Goal: Book appointment/travel/reservation

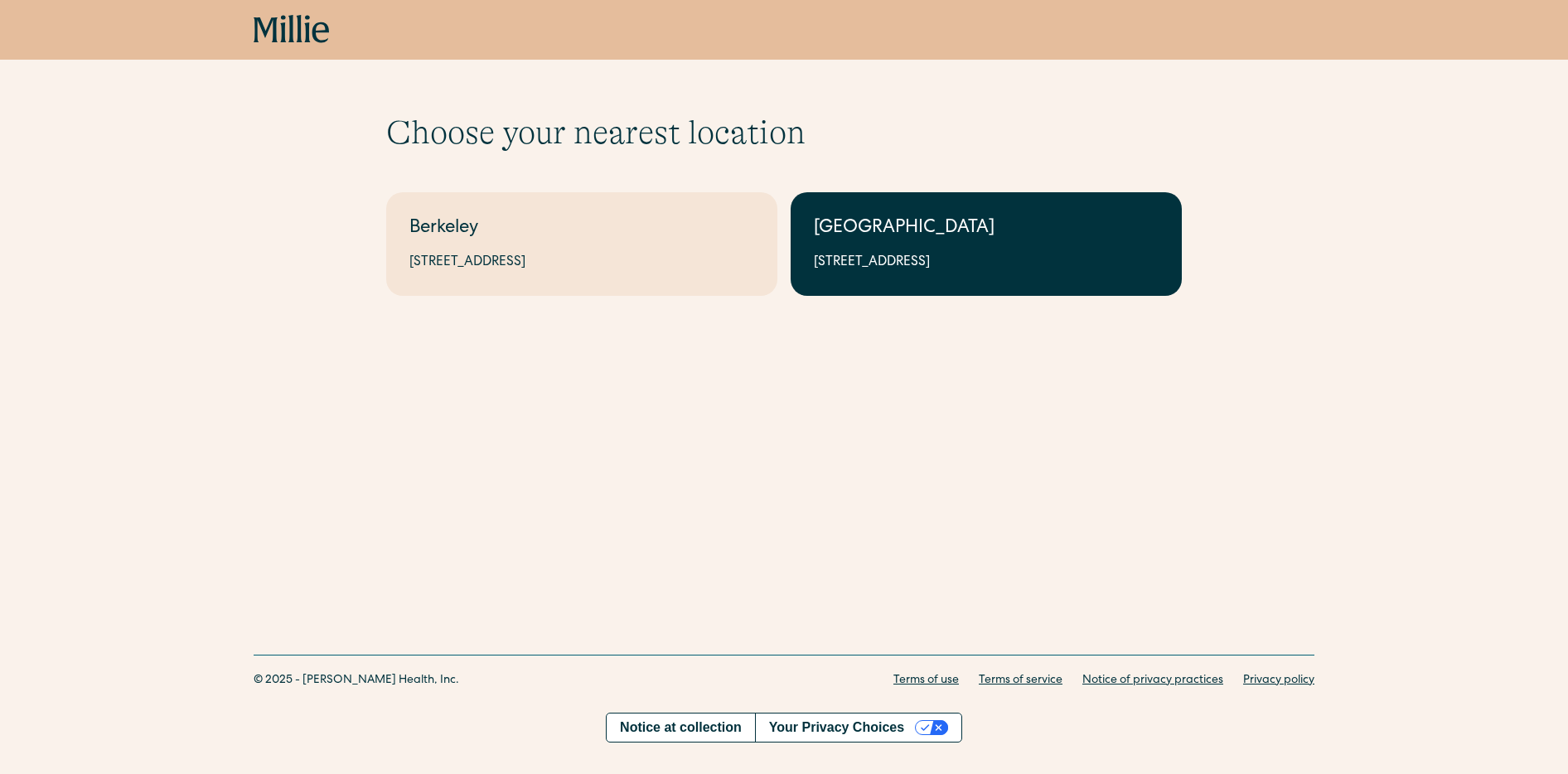
click at [970, 252] on div "1471 Saratoga Ave, Suite 101, San Jose, CA 95129" at bounding box center [986, 262] width 345 height 20
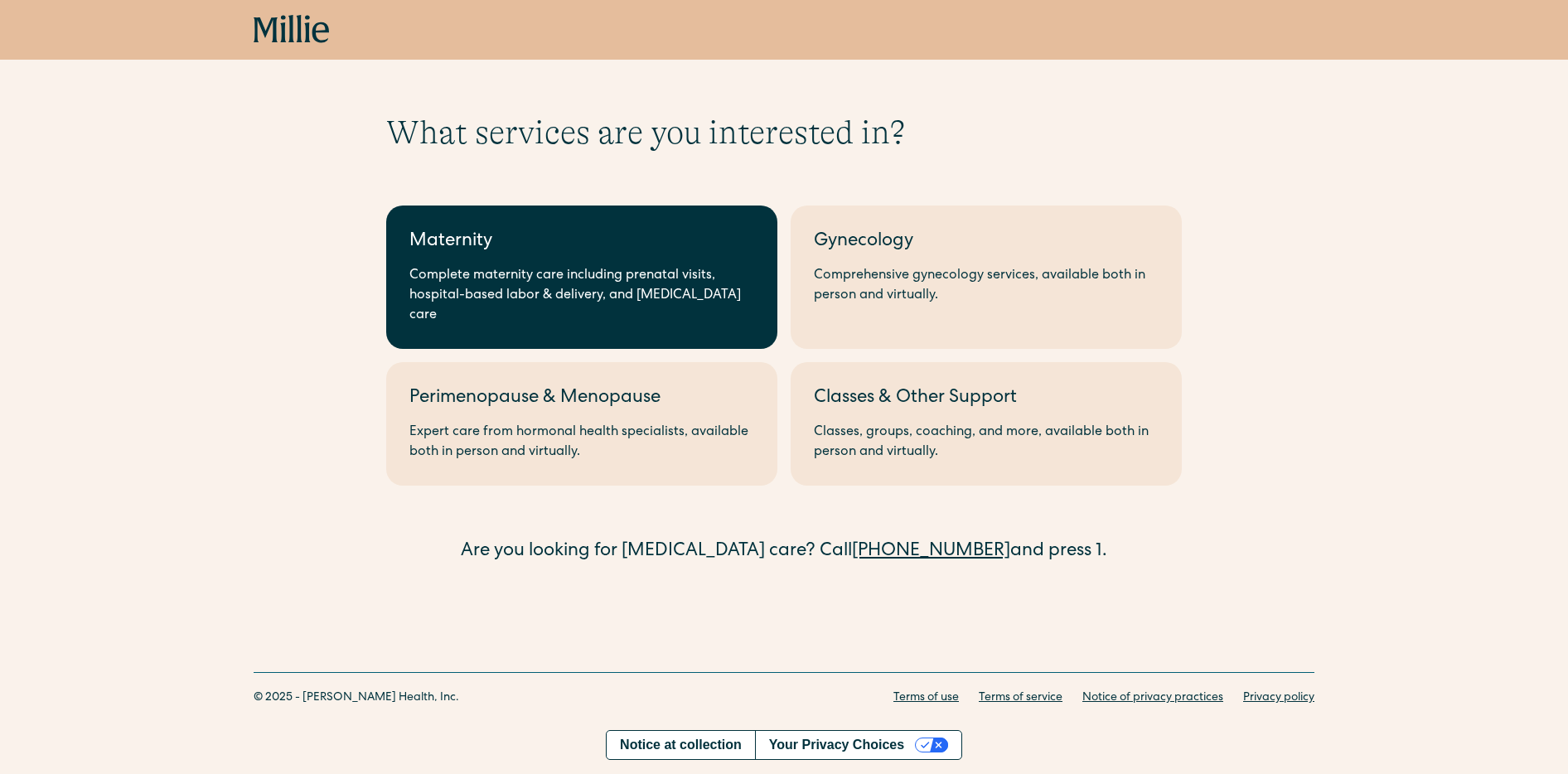
click at [581, 255] on div "Maternity" at bounding box center [581, 242] width 345 height 27
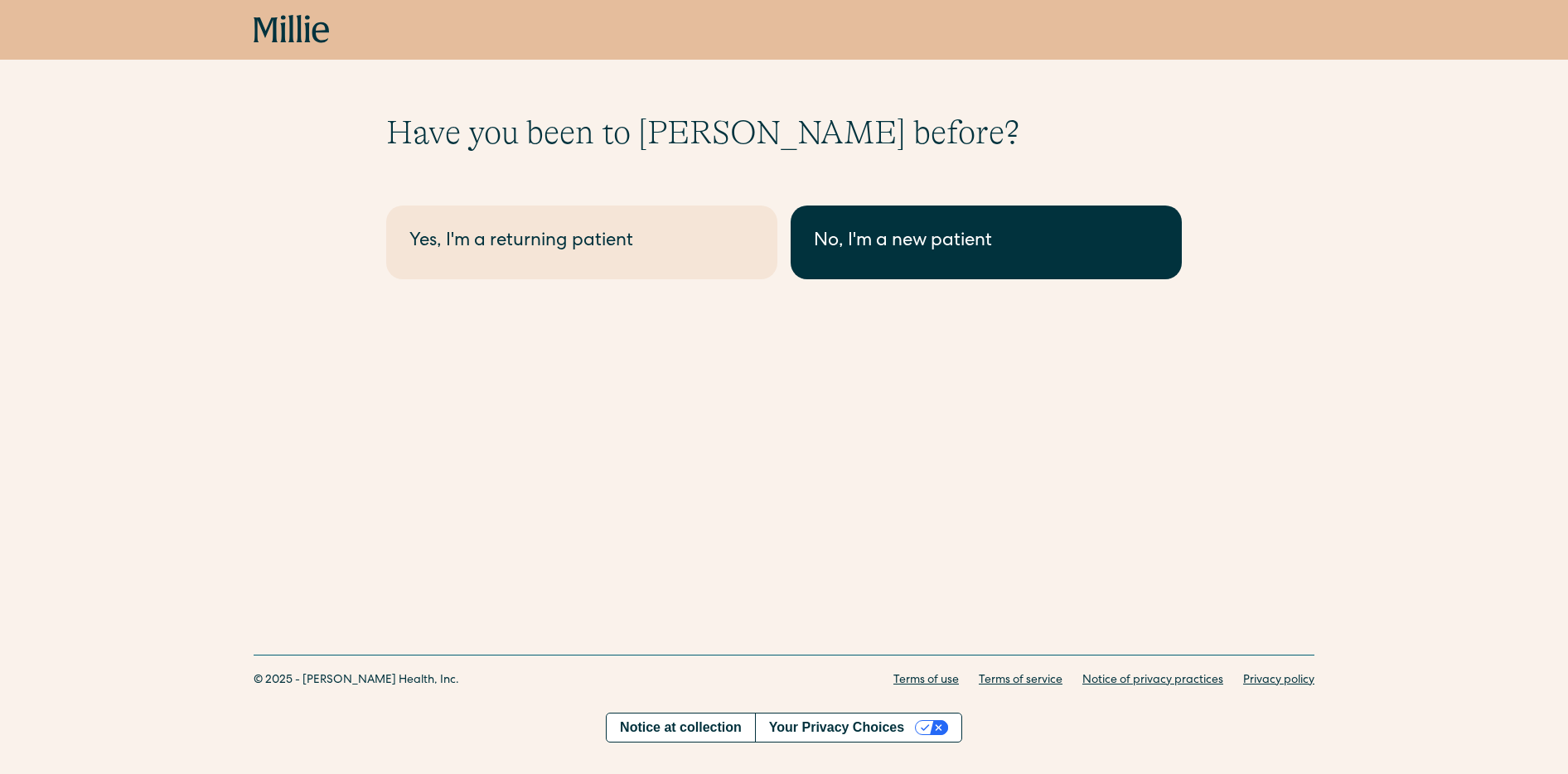
click at [1100, 246] on div "No, I'm a new patient" at bounding box center [986, 242] width 345 height 27
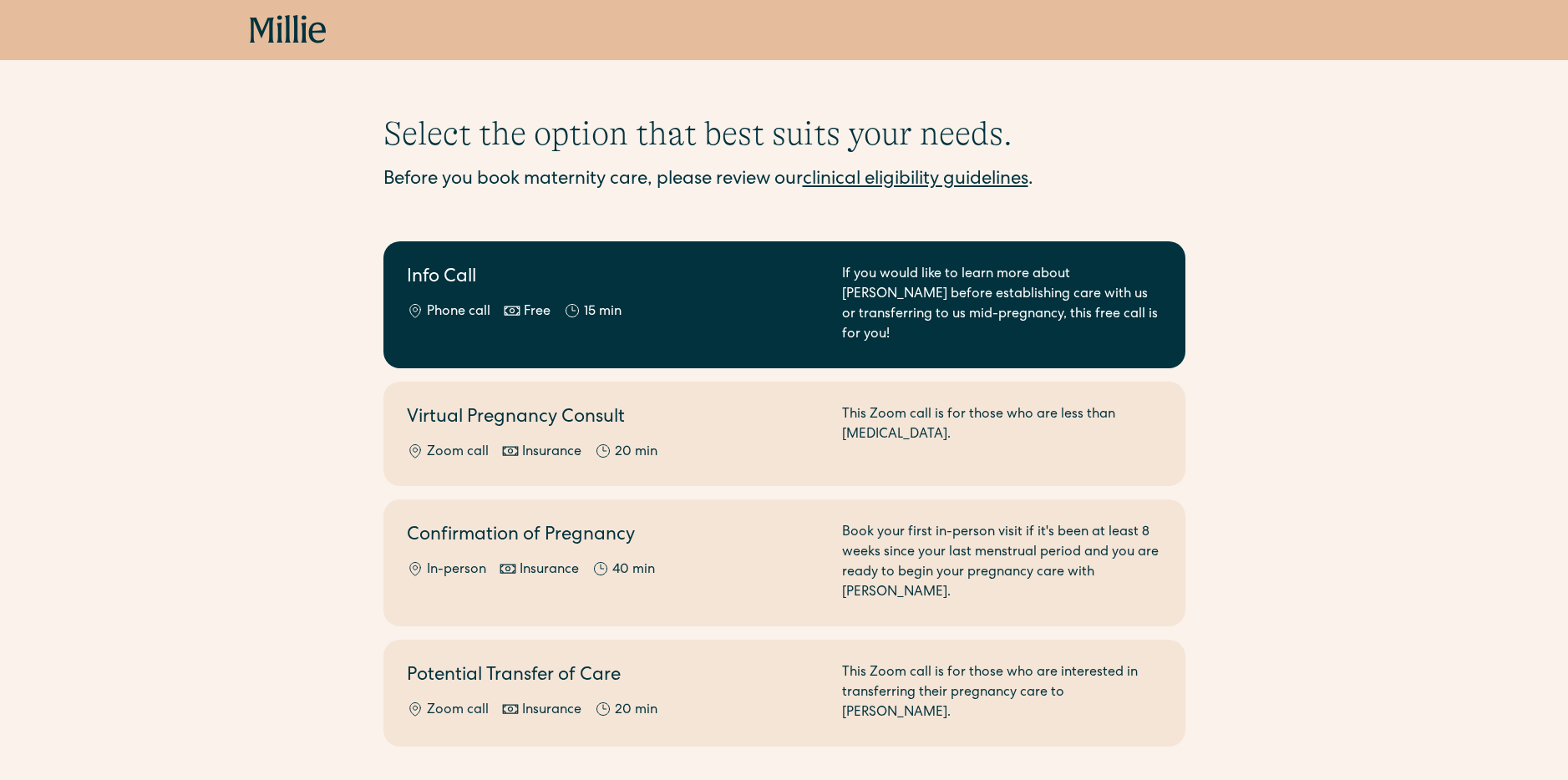
click at [729, 295] on div "Info Call Phone call Free 15 min" at bounding box center [614, 305] width 415 height 80
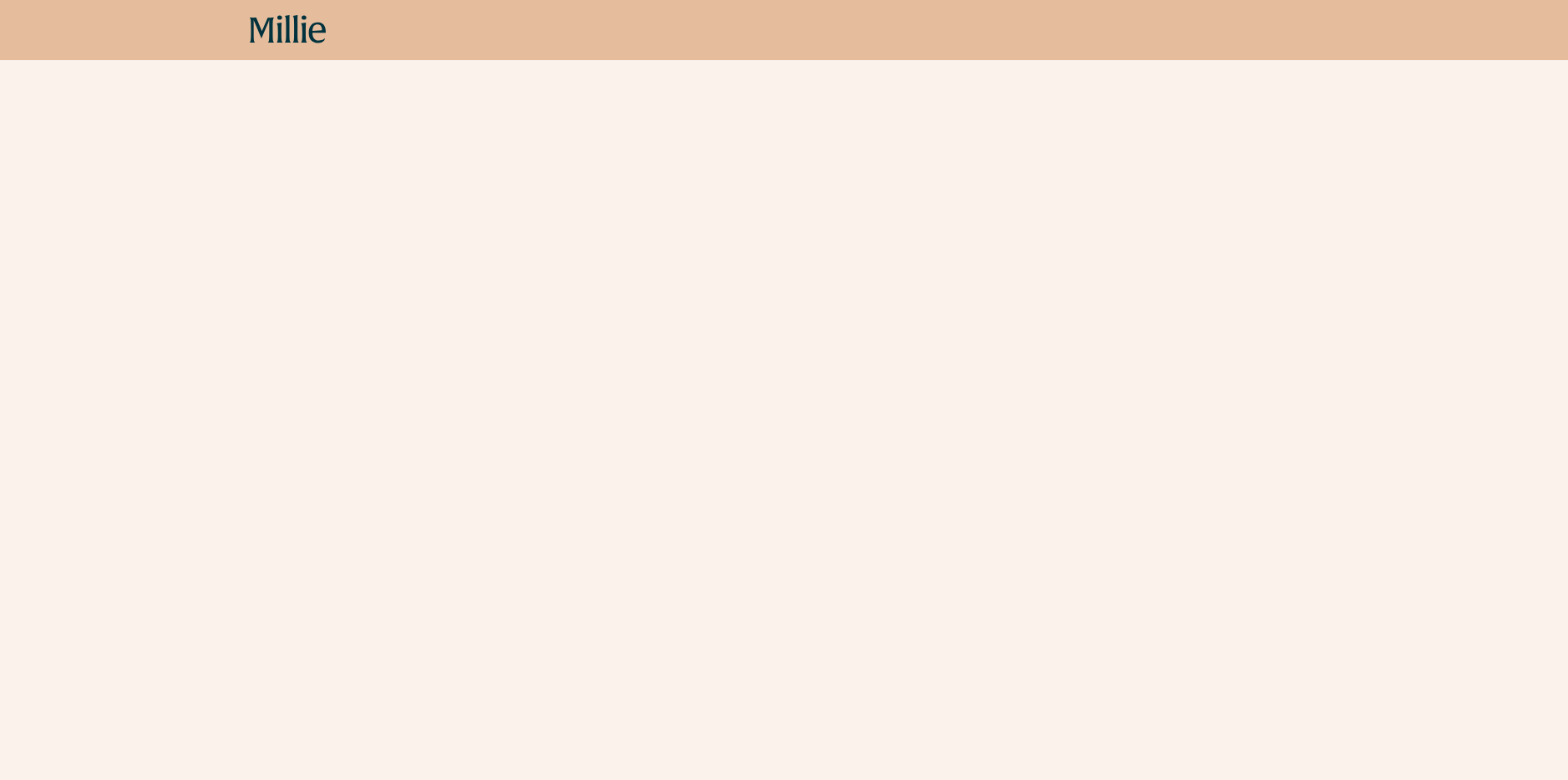
scroll to position [528, 0]
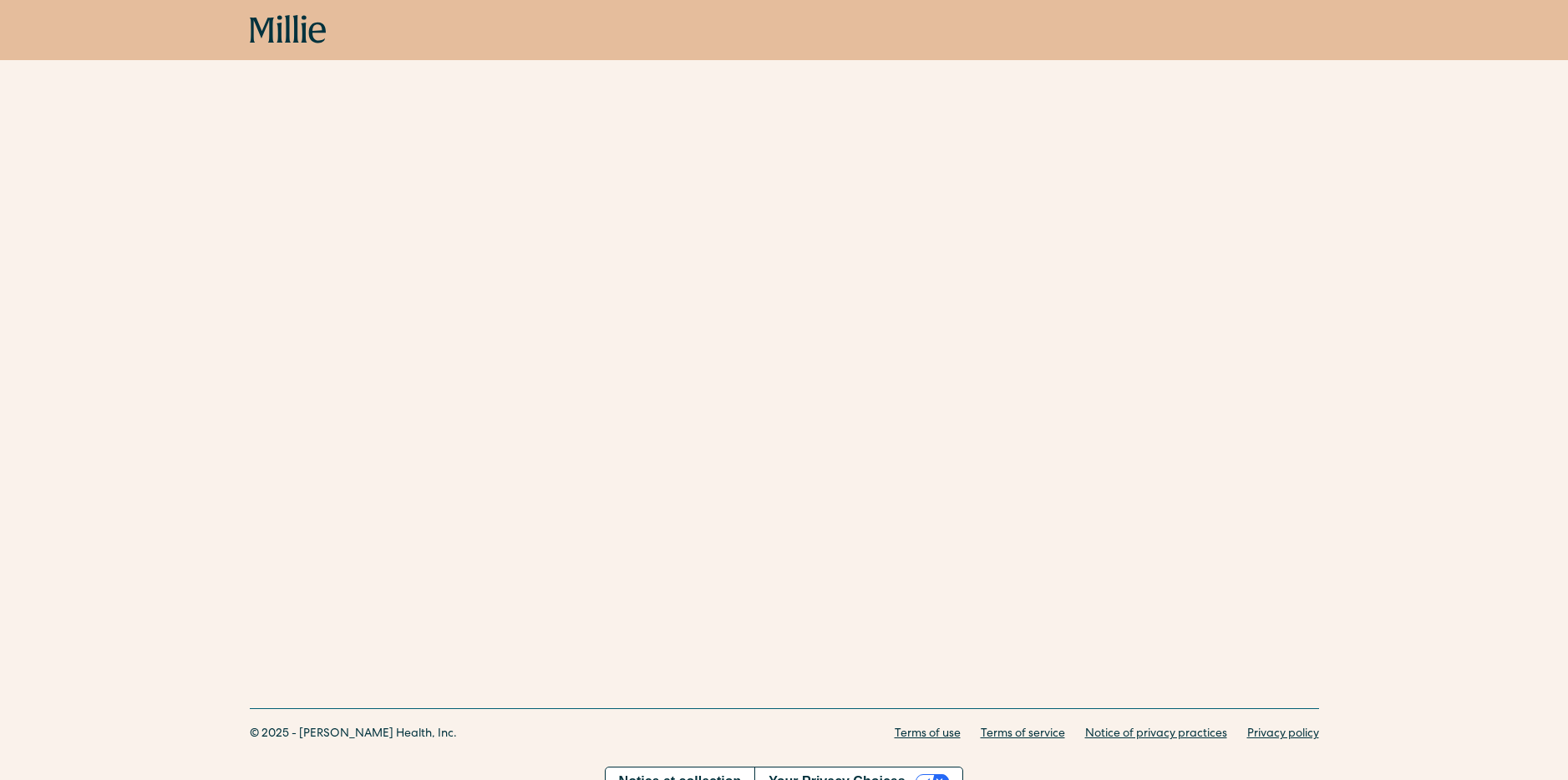
click at [334, 386] on div "Schedule your appointment A free call to learn more about [PERSON_NAME] before …" at bounding box center [784, 92] width 1568 height 1017
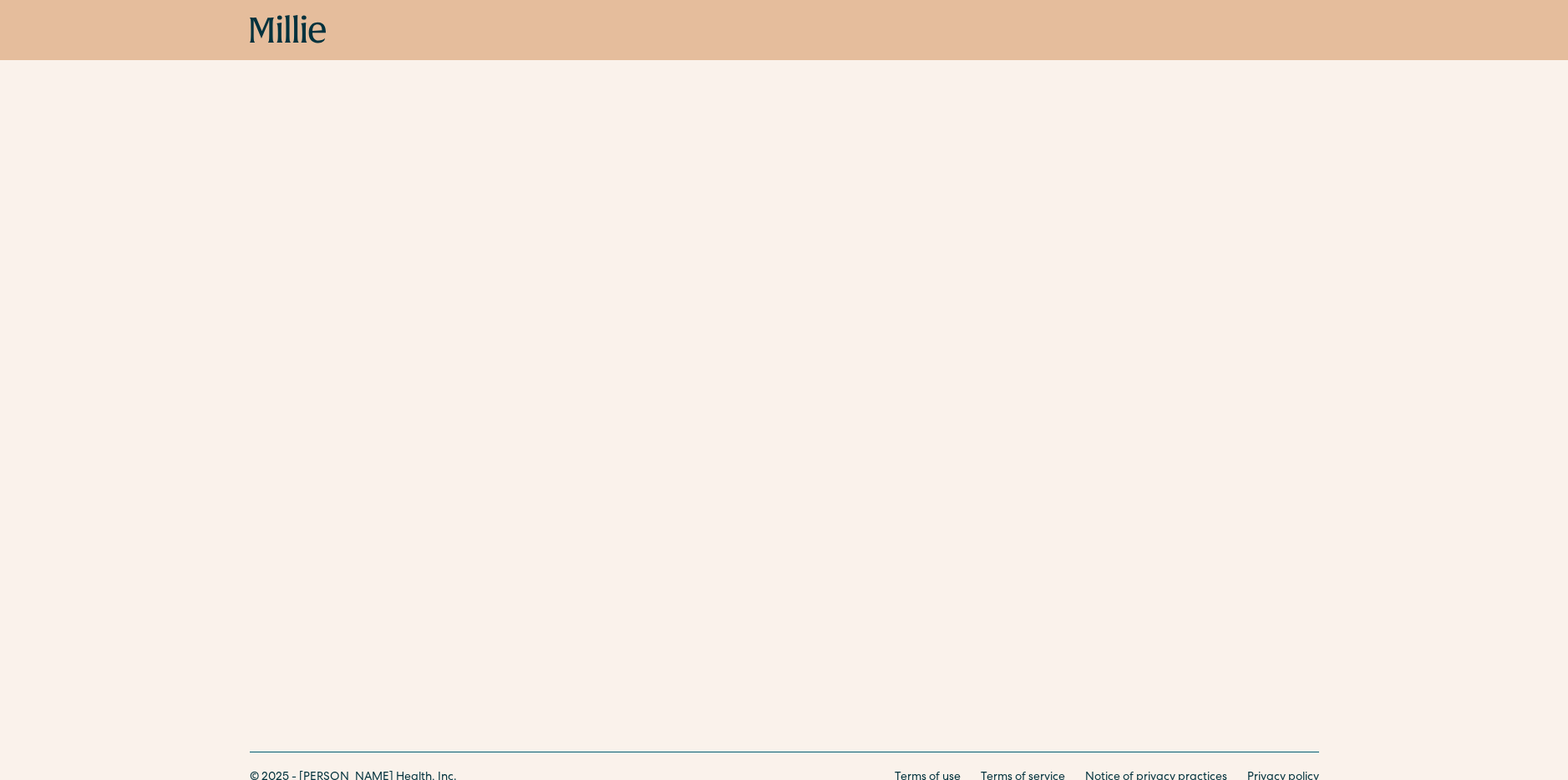
scroll to position [402, 0]
